Goal: Task Accomplishment & Management: Manage account settings

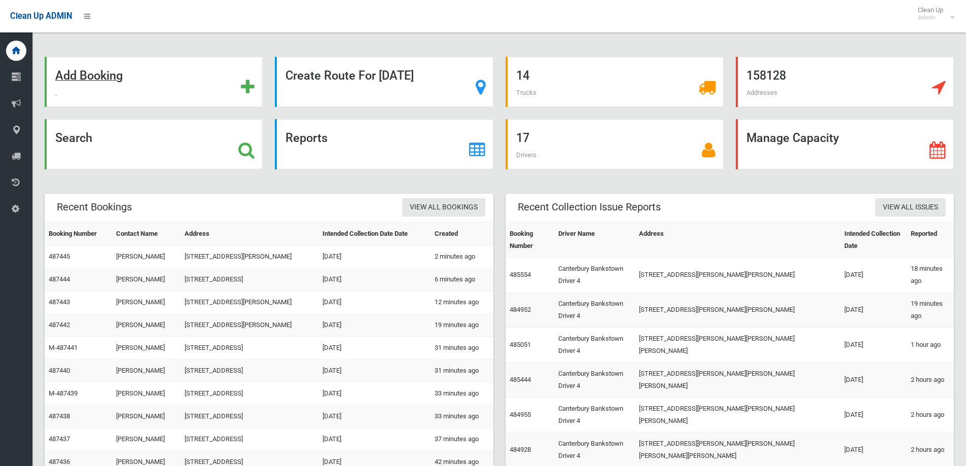
click at [94, 76] on strong "Add Booking" at bounding box center [88, 75] width 67 height 14
click at [80, 138] on strong "Search" at bounding box center [73, 138] width 37 height 14
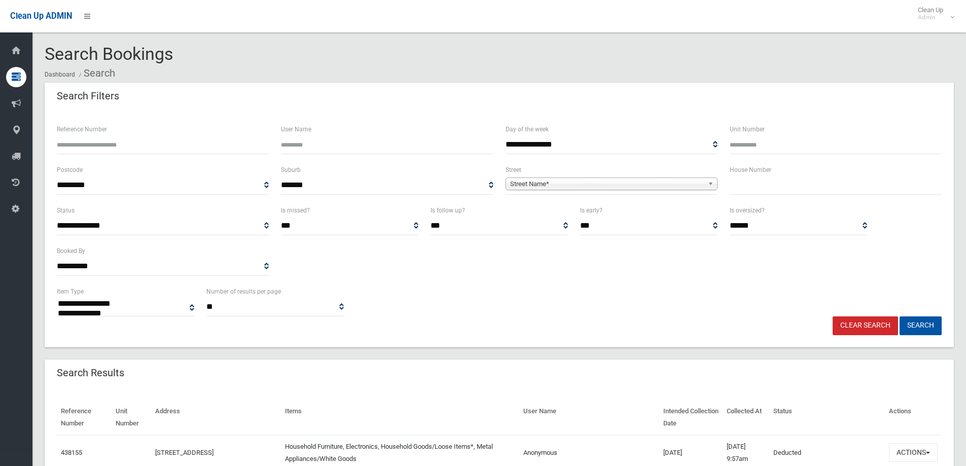
select select
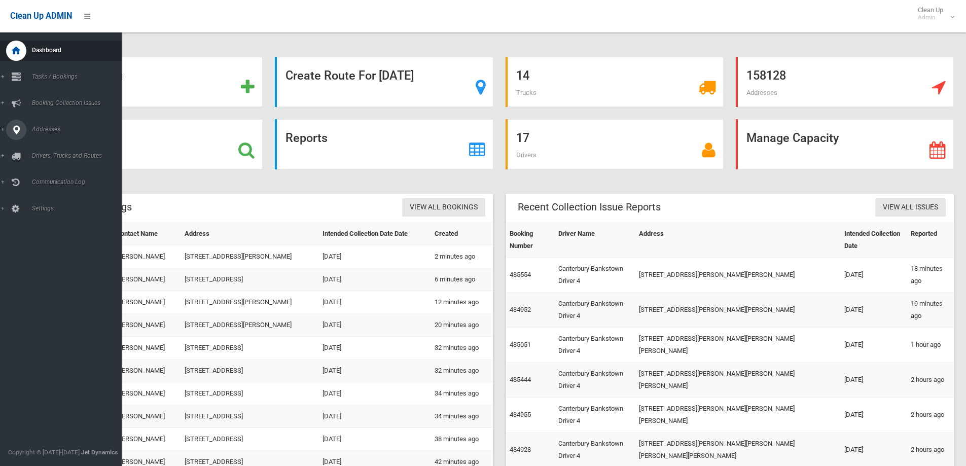
click at [48, 132] on link "Addresses" at bounding box center [64, 130] width 129 height 20
click at [54, 144] on span "All Addresses" at bounding box center [75, 146] width 92 height 7
